Goal: Information Seeking & Learning: Learn about a topic

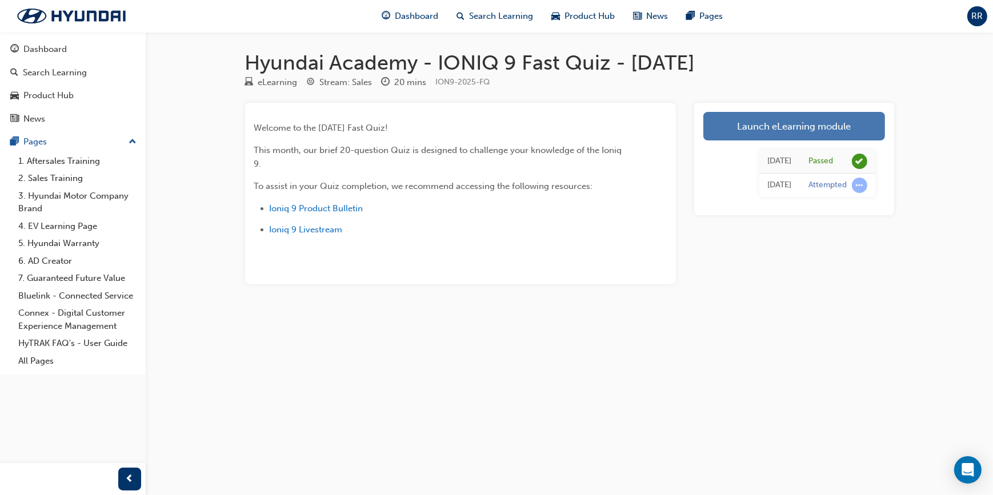
click at [783, 138] on link "Launch eLearning module" at bounding box center [794, 126] width 182 height 29
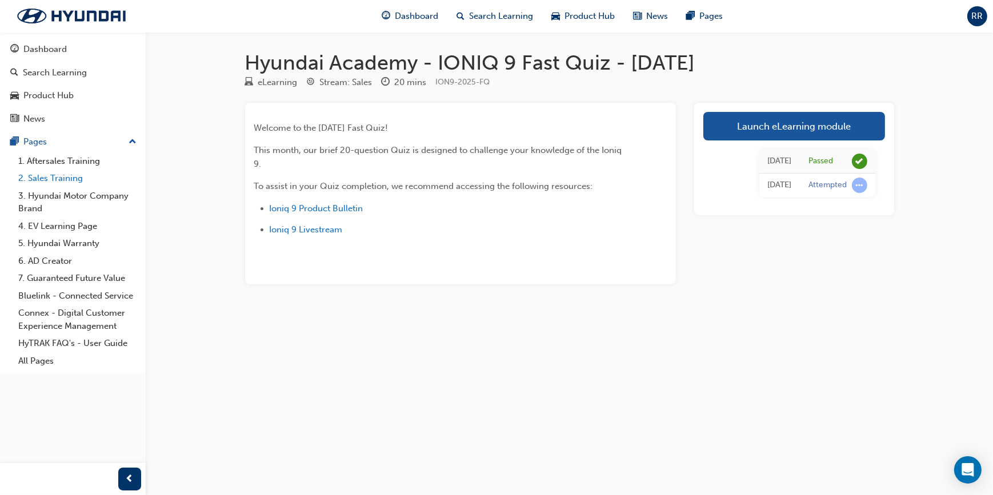
click at [59, 174] on link "2. Sales Training" at bounding box center [77, 179] width 127 height 18
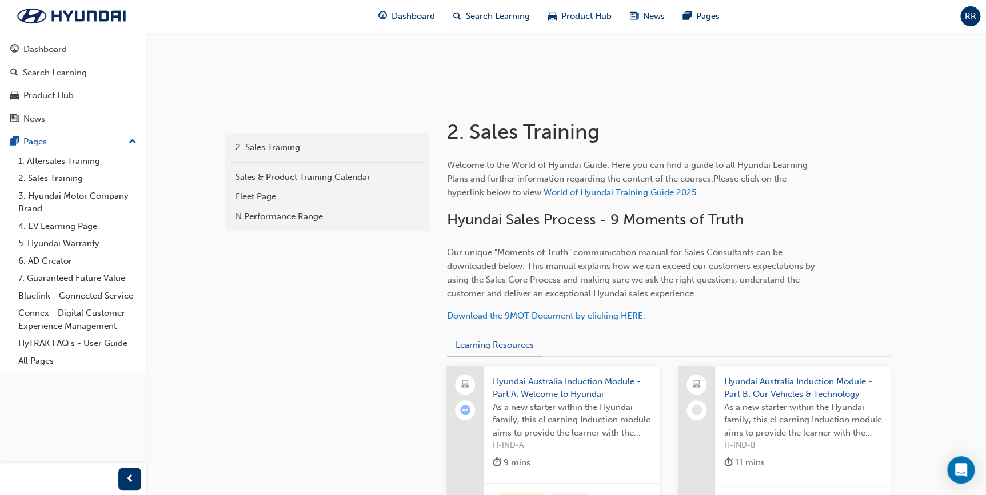
scroll to position [154, 0]
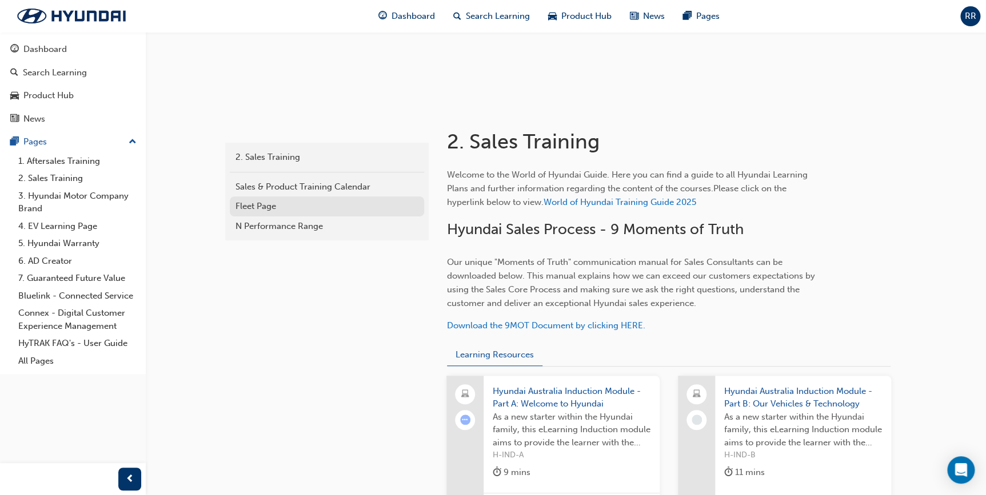
click at [401, 212] on link "Fleet Page" at bounding box center [327, 207] width 194 height 20
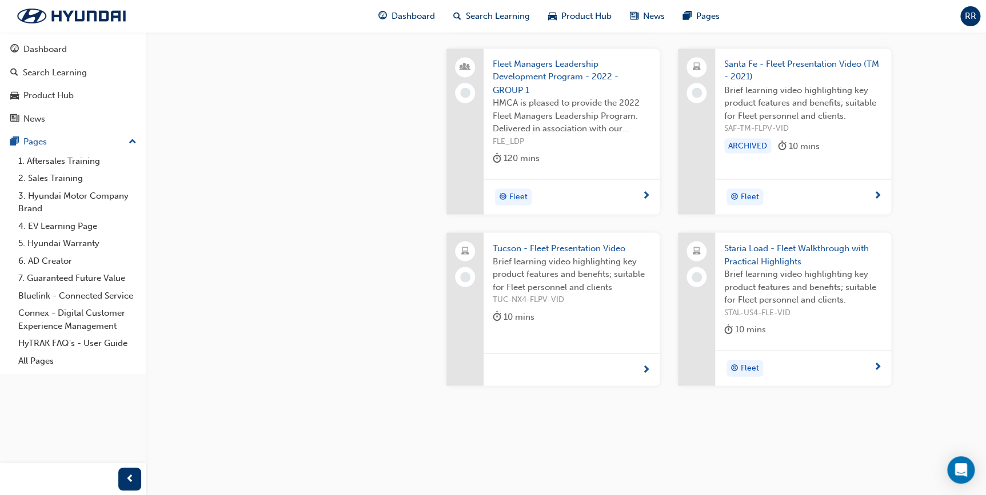
scroll to position [1006, 0]
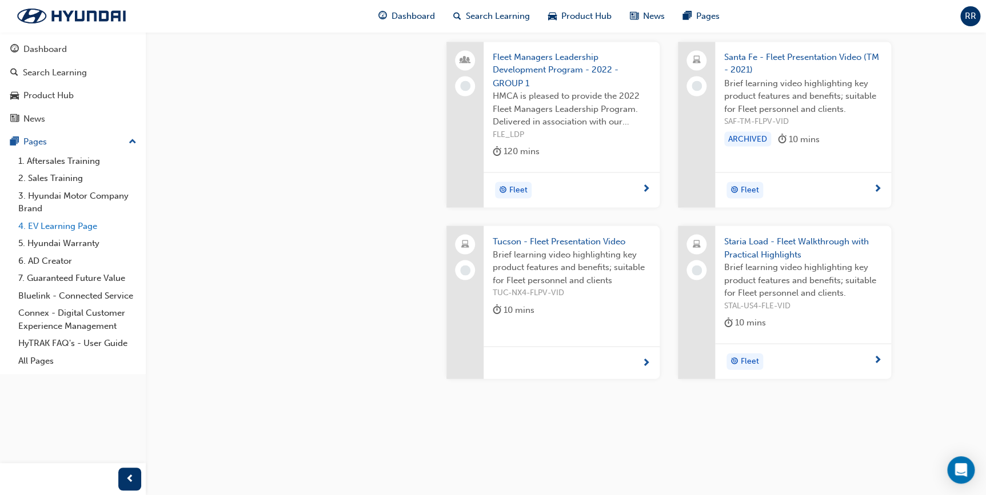
click at [69, 229] on link "4. EV Learning Page" at bounding box center [77, 227] width 127 height 18
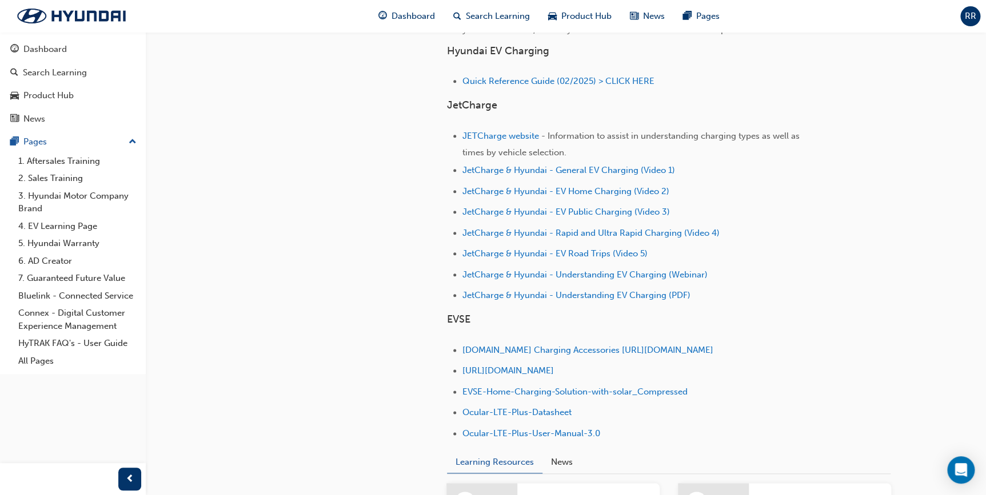
scroll to position [467, 0]
click at [66, 56] on div "Dashboard" at bounding box center [72, 49] width 125 height 14
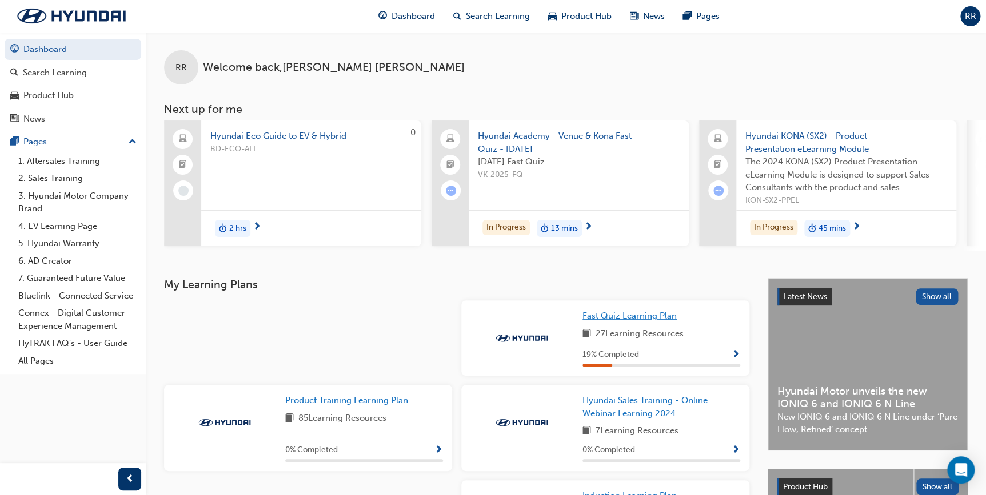
click at [651, 315] on span "Fast Quiz Learning Plan" at bounding box center [629, 316] width 94 height 10
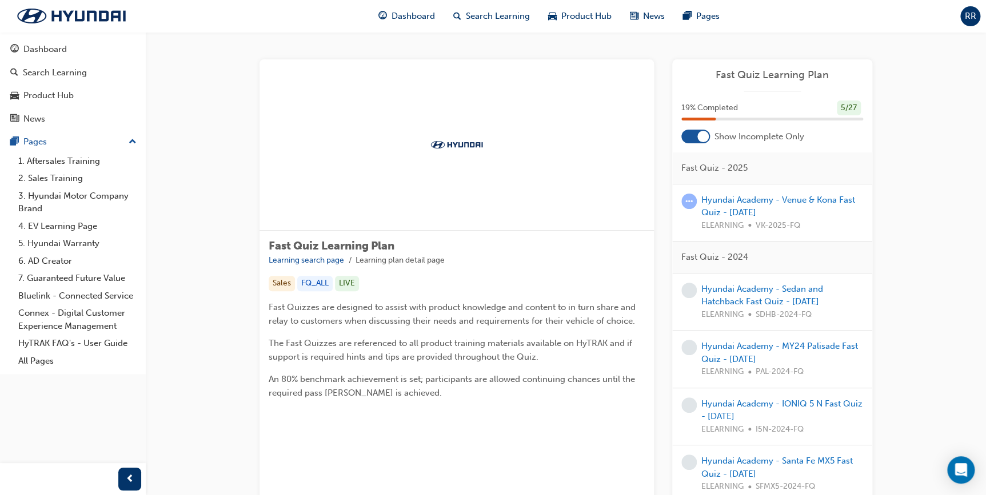
click at [691, 141] on div at bounding box center [695, 137] width 29 height 14
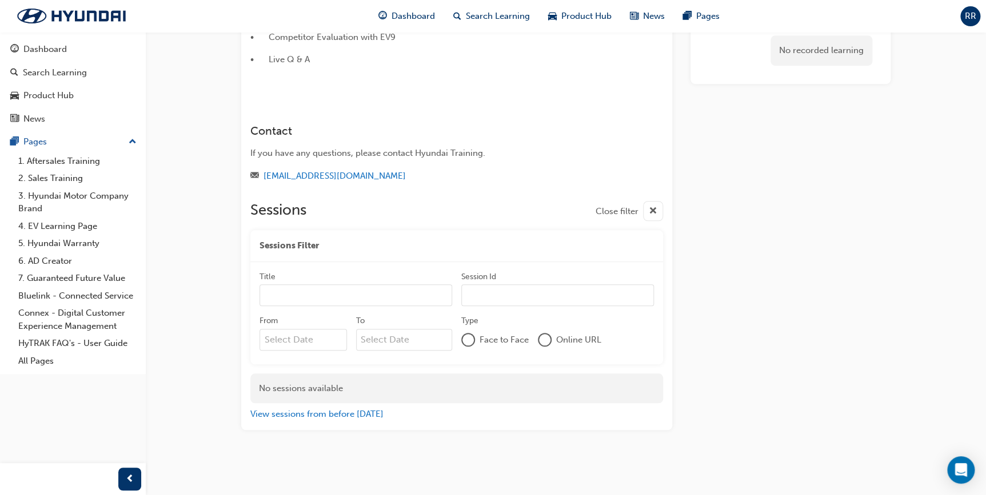
scroll to position [437, 0]
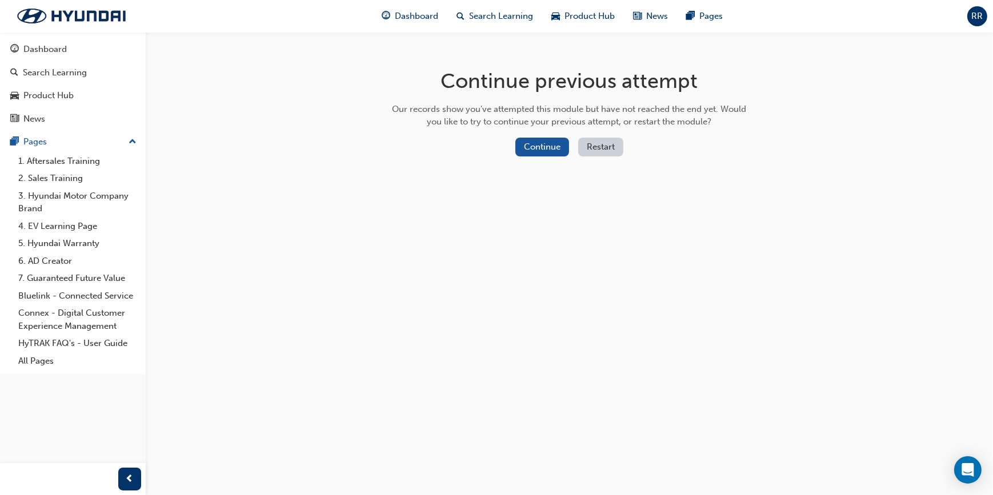
click at [596, 144] on button "Restart" at bounding box center [600, 147] width 45 height 19
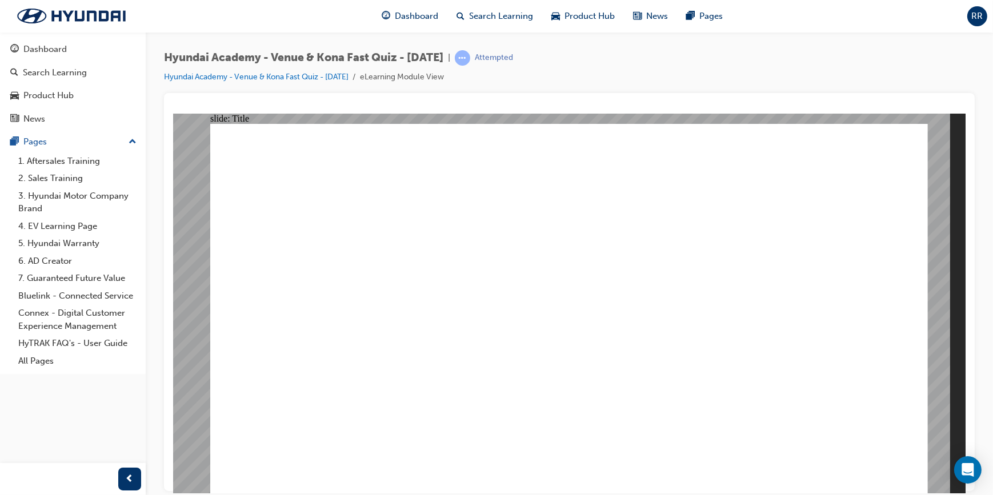
drag, startPoint x: 481, startPoint y: 386, endPoint x: 478, endPoint y: 399, distance: 12.9
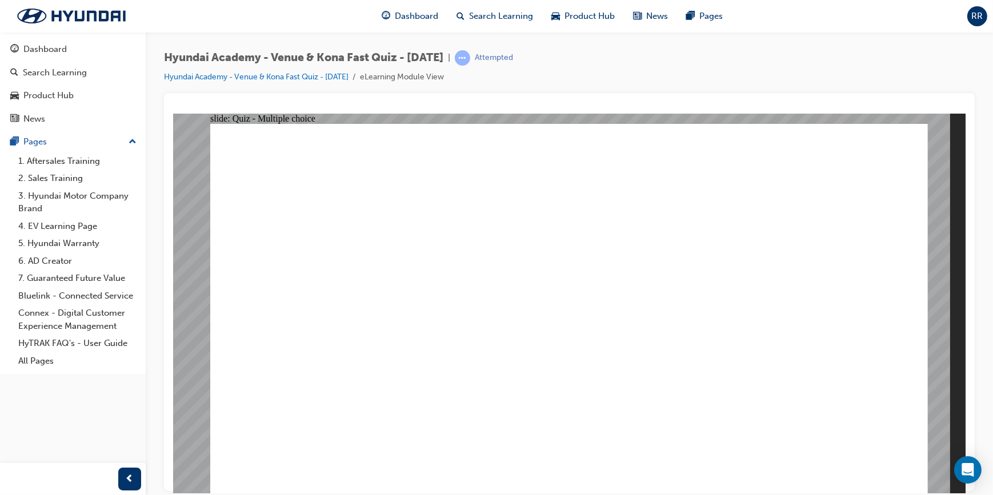
radio input "true"
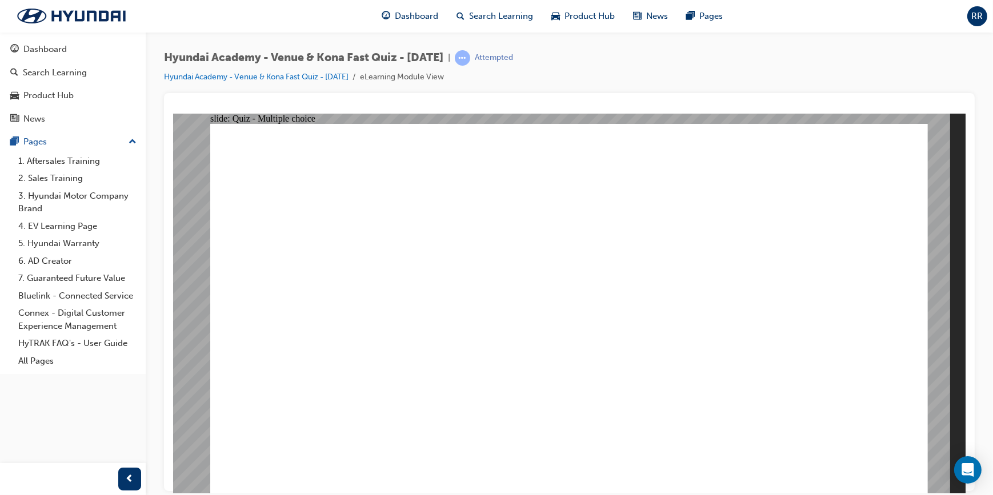
radio input "true"
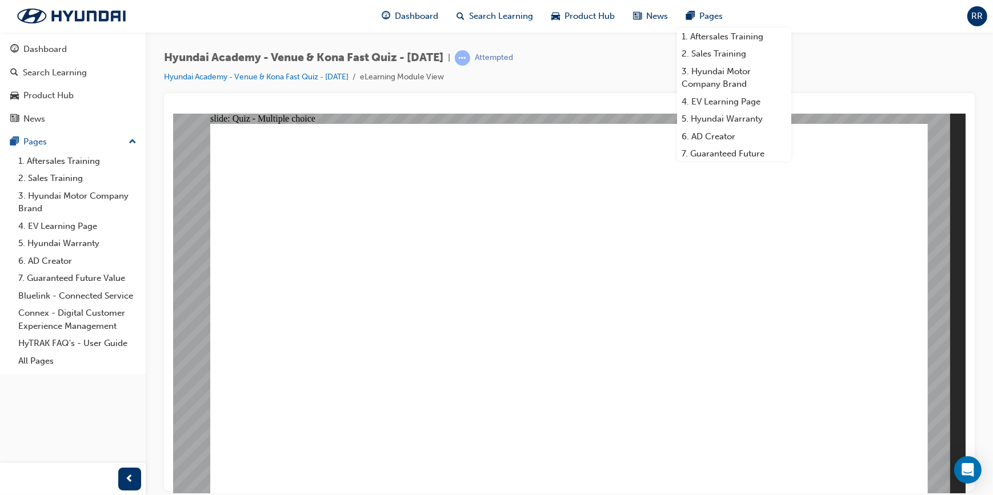
drag, startPoint x: 469, startPoint y: 386, endPoint x: 468, endPoint y: 398, distance: 11.5
radio input "true"
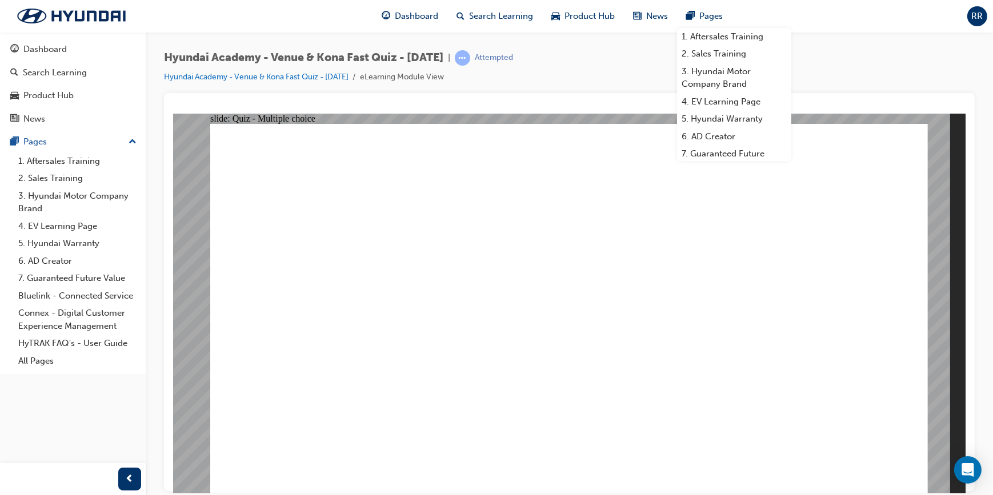
radio input "true"
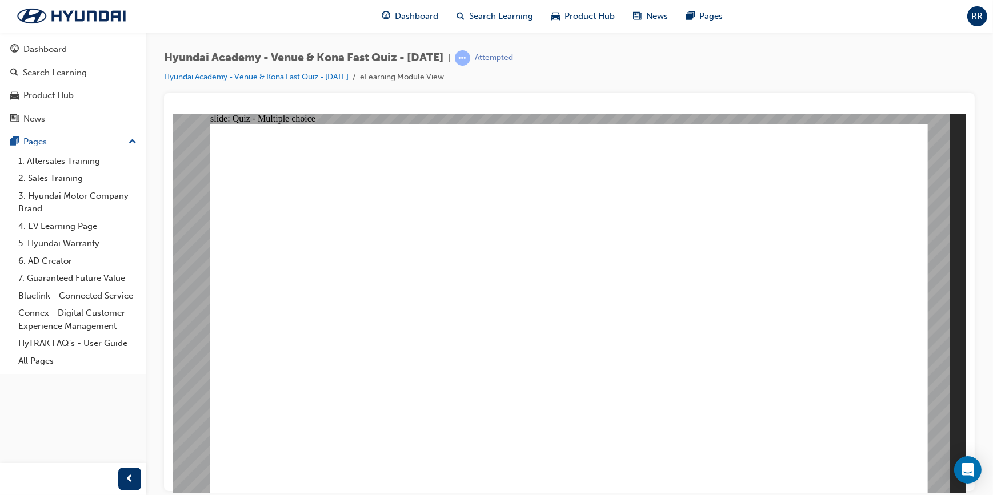
radio input "true"
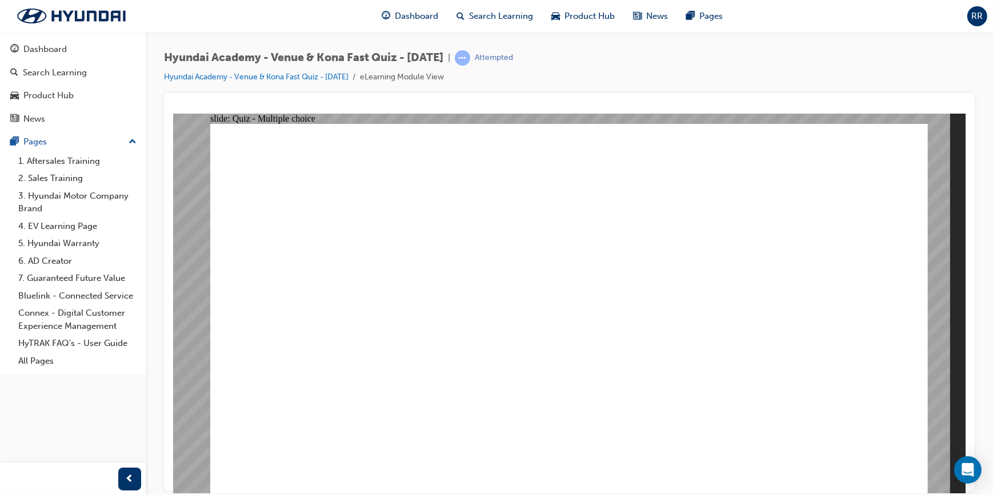
radio input "true"
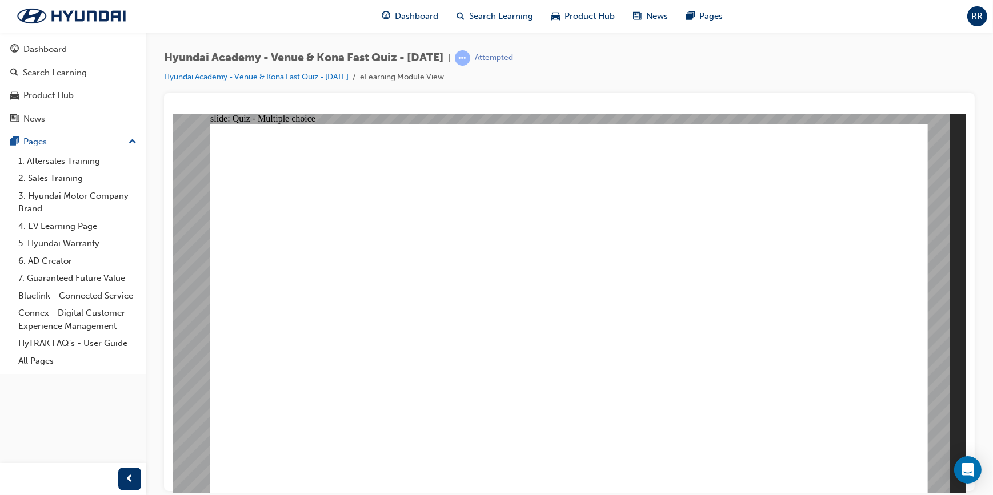
drag, startPoint x: 827, startPoint y: 447, endPoint x: 885, endPoint y: 455, distance: 58.8
radio input "true"
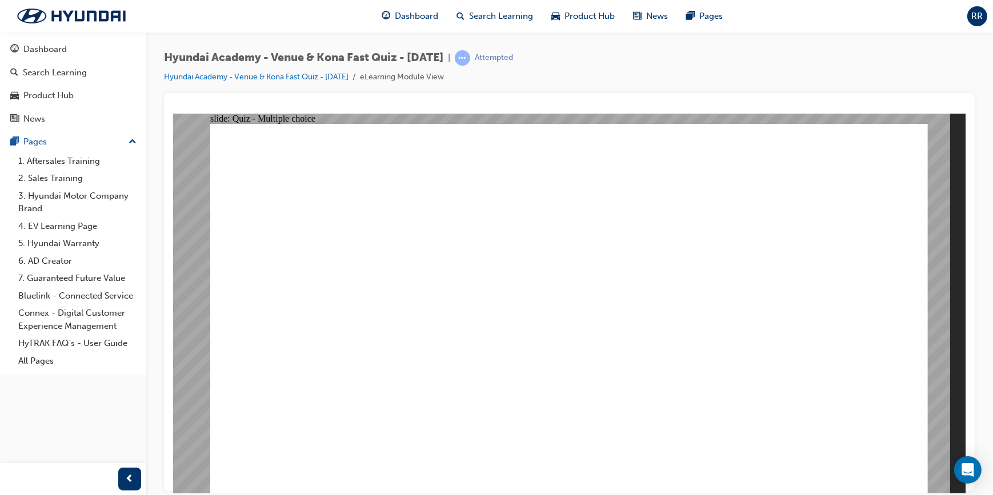
radio input "true"
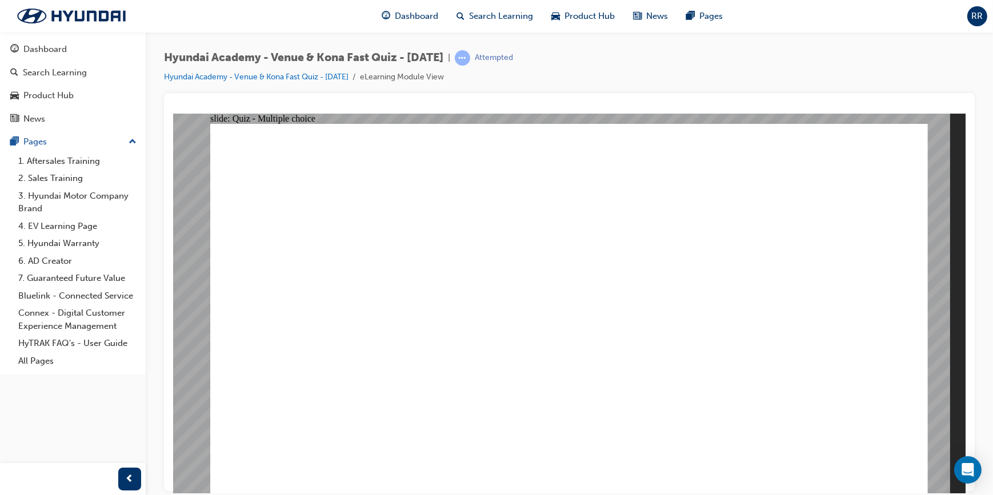
radio input "true"
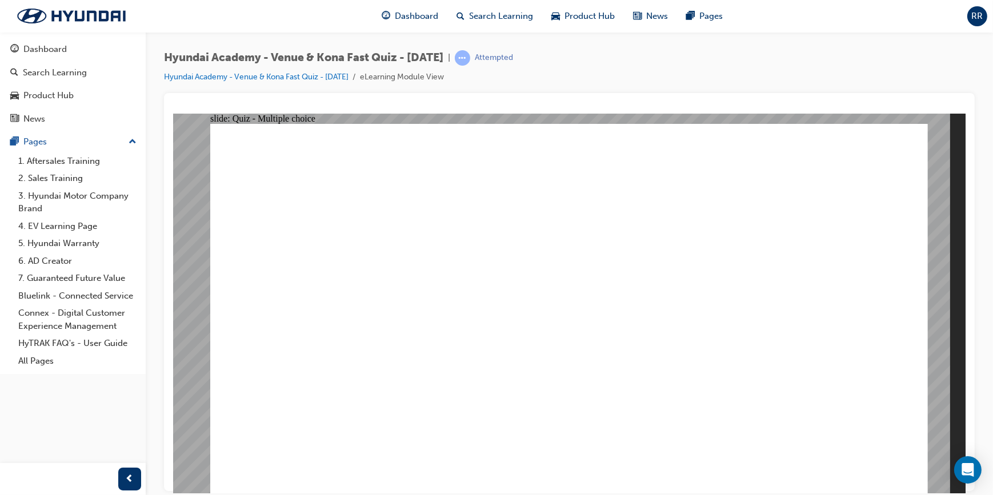
radio input "true"
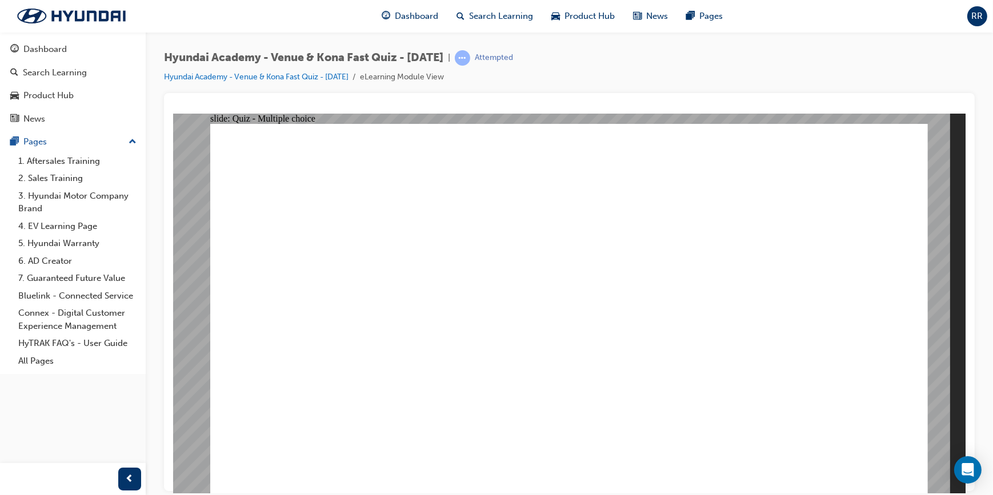
radio input "true"
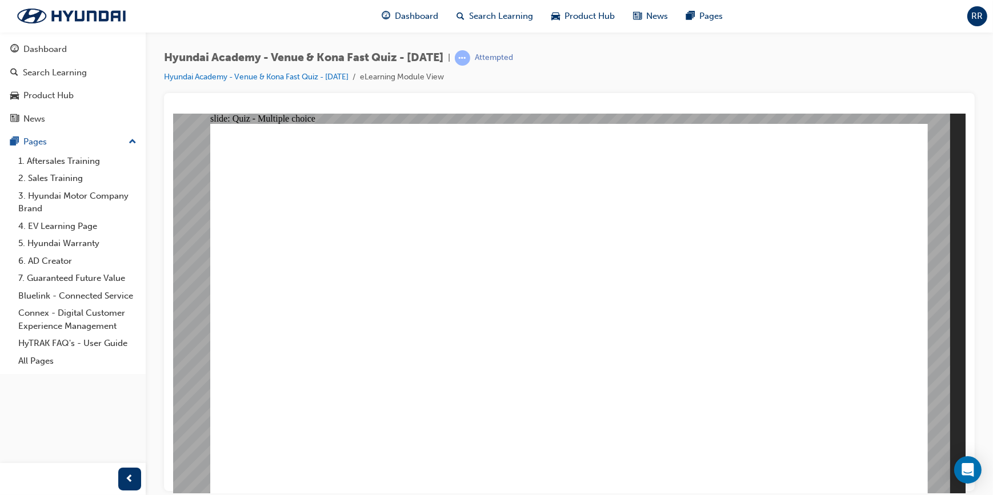
radio input "true"
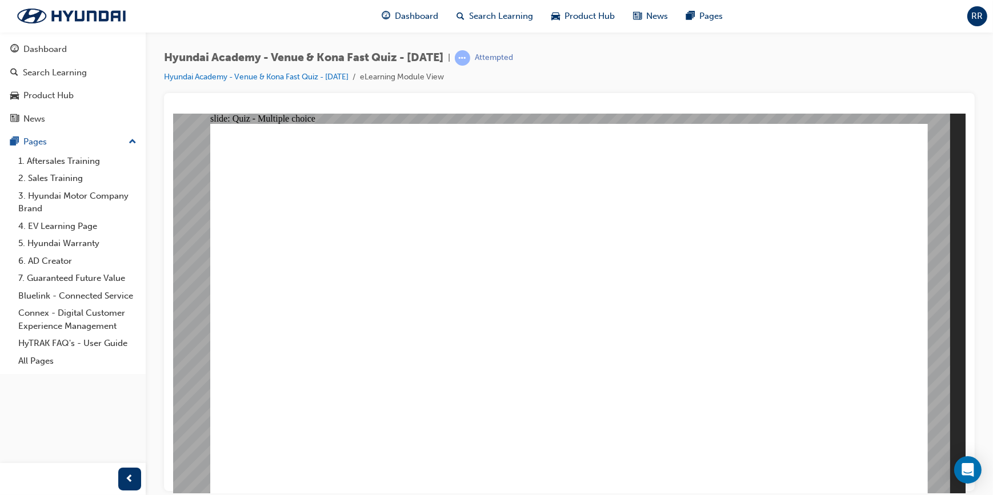
radio input "true"
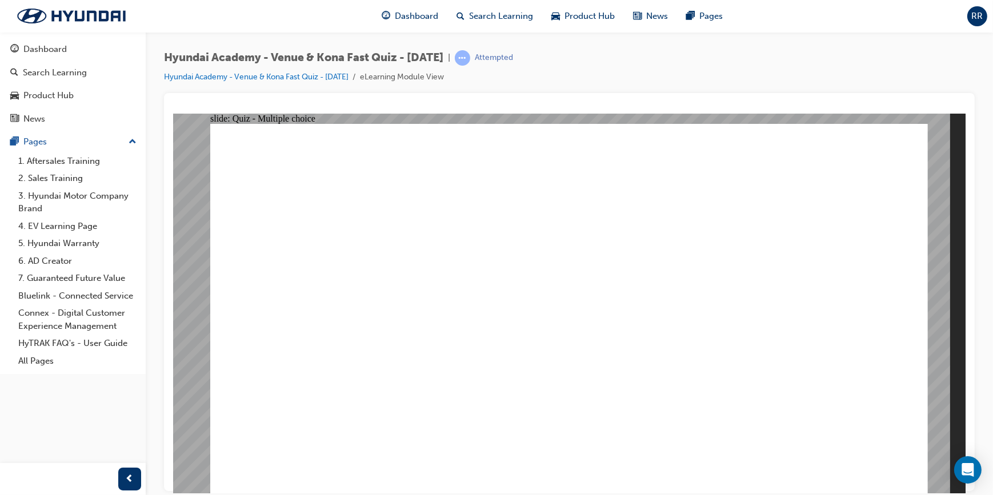
radio input "true"
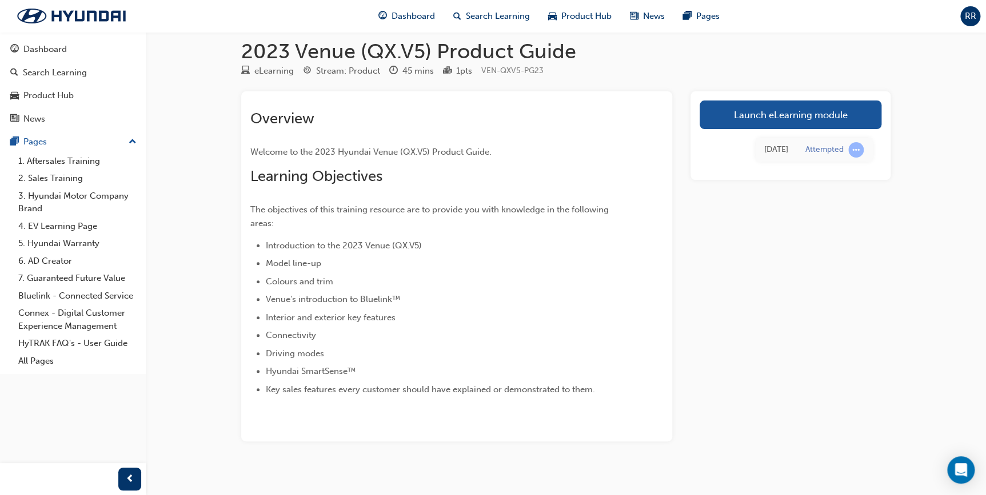
scroll to position [22, 0]
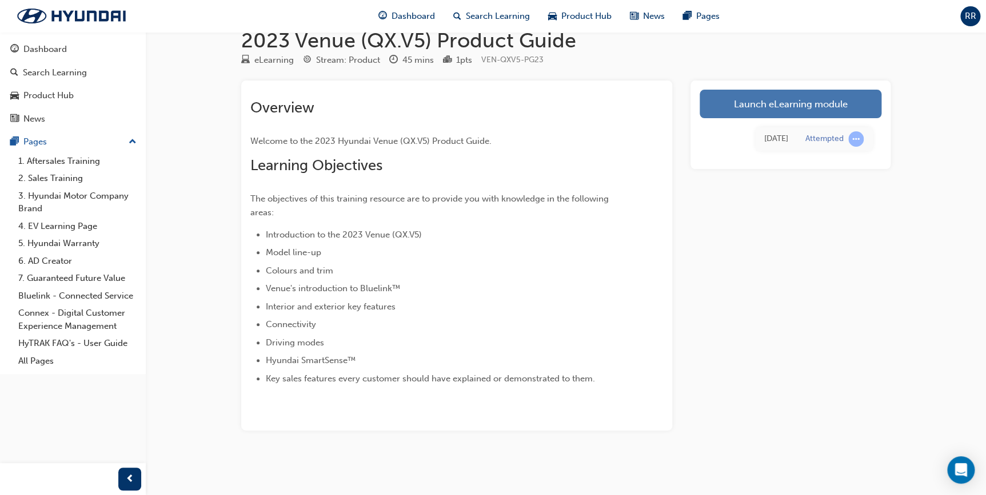
click at [810, 106] on link "Launch eLearning module" at bounding box center [790, 104] width 182 height 29
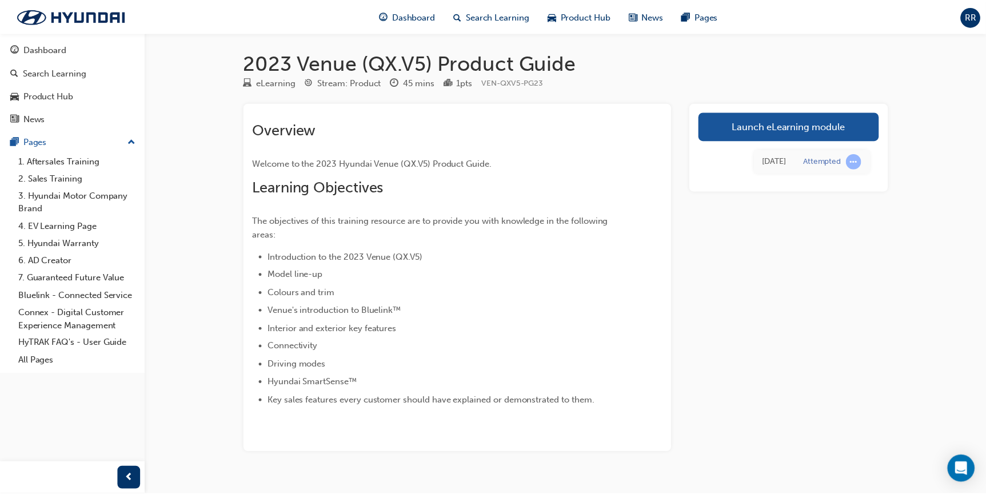
scroll to position [22, 0]
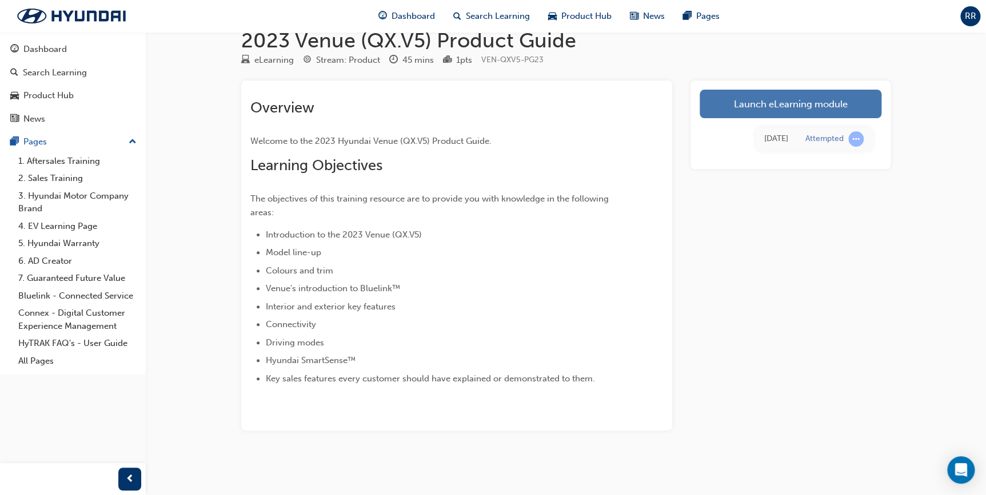
click at [783, 107] on link "Launch eLearning module" at bounding box center [790, 104] width 182 height 29
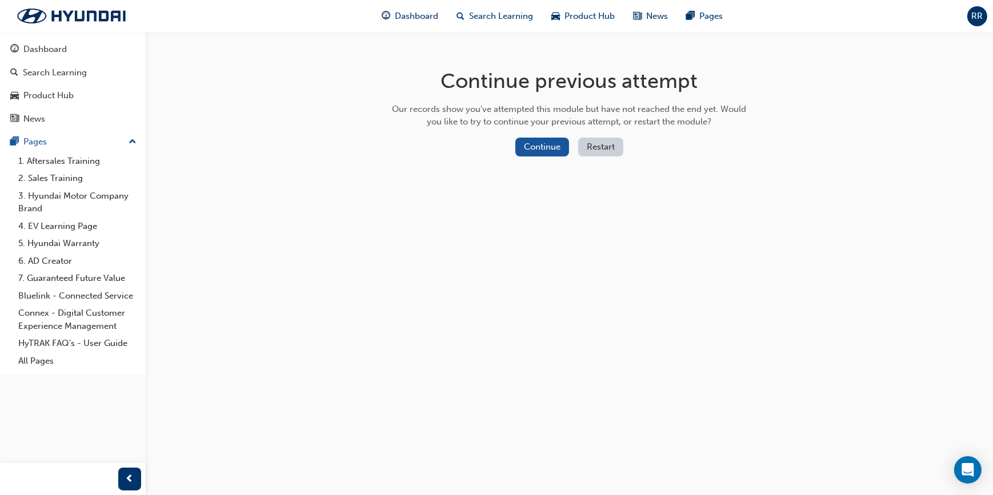
click at [519, 156] on div "Continue" at bounding box center [542, 147] width 54 height 19
click at [543, 149] on button "Continue" at bounding box center [542, 147] width 54 height 19
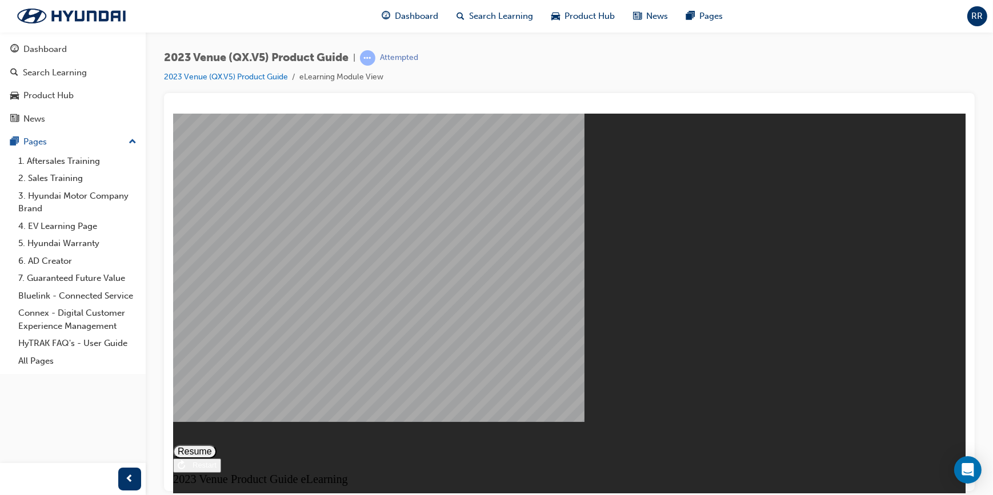
click at [216, 461] on div "Restart" at bounding box center [200, 465] width 31 height 9
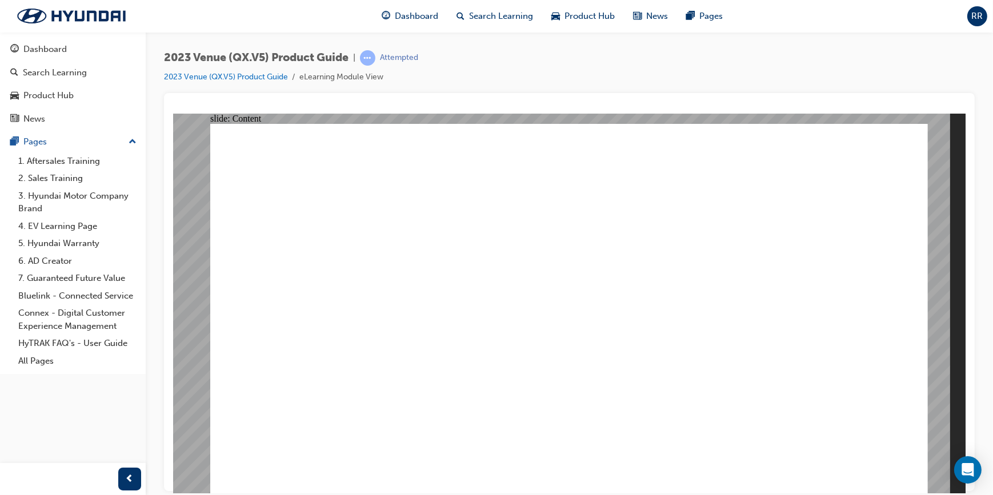
click at [173, 113] on image at bounding box center [173, 113] width 0 height 0
